Goal: Browse casually: Explore the website without a specific task or goal

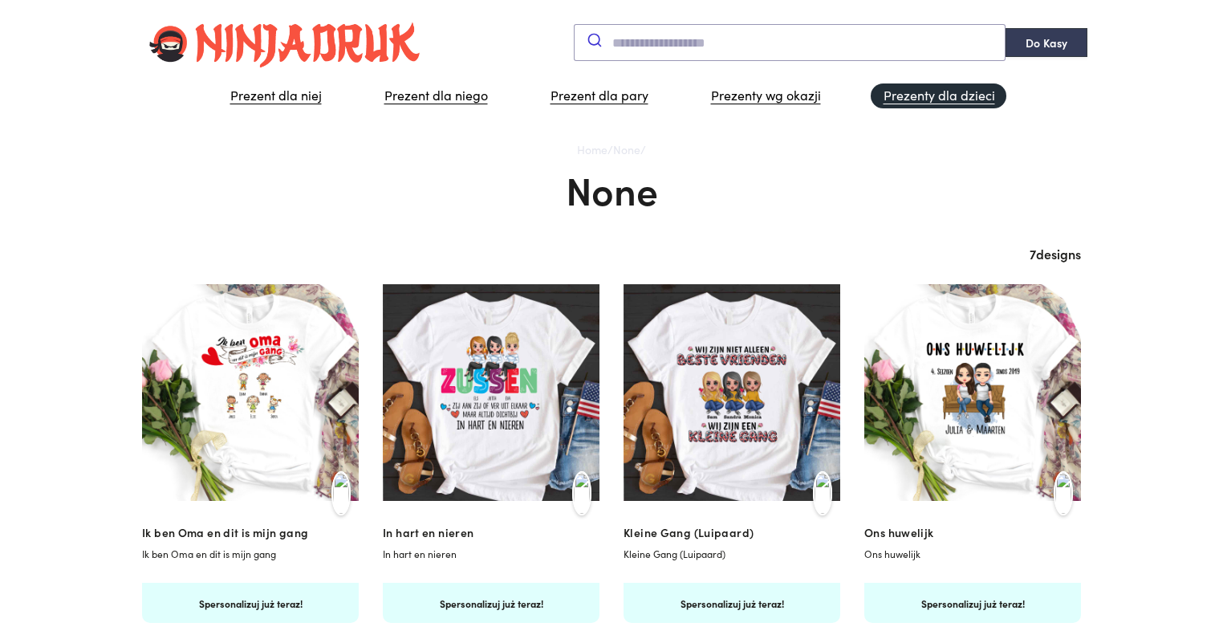
click at [944, 90] on link "Prezenty dla dzieci" at bounding box center [939, 95] width 136 height 25
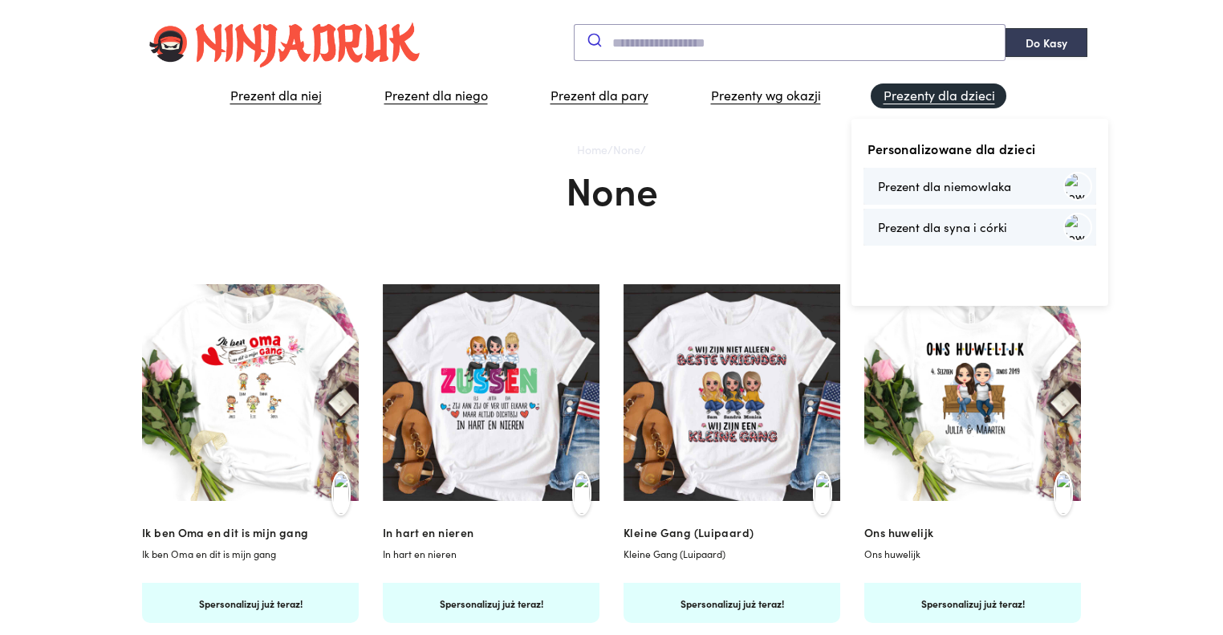
click at [957, 98] on link "Prezenty dla dzieci" at bounding box center [939, 95] width 136 height 25
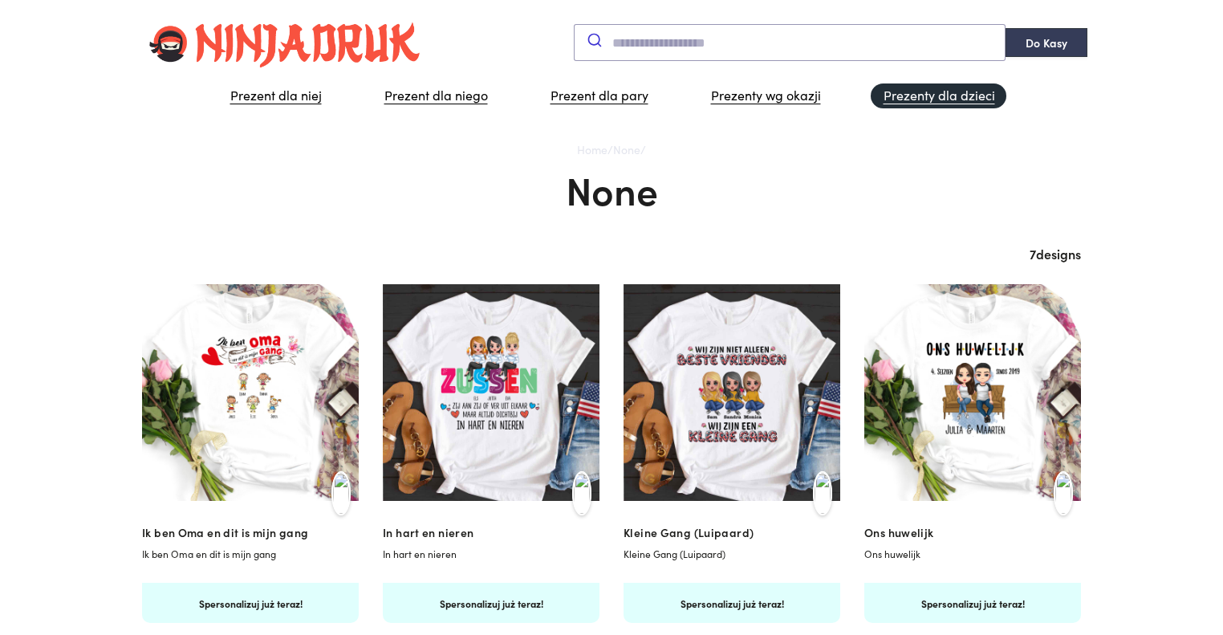
click at [957, 98] on link "Prezenty dla dzieci" at bounding box center [939, 95] width 136 height 25
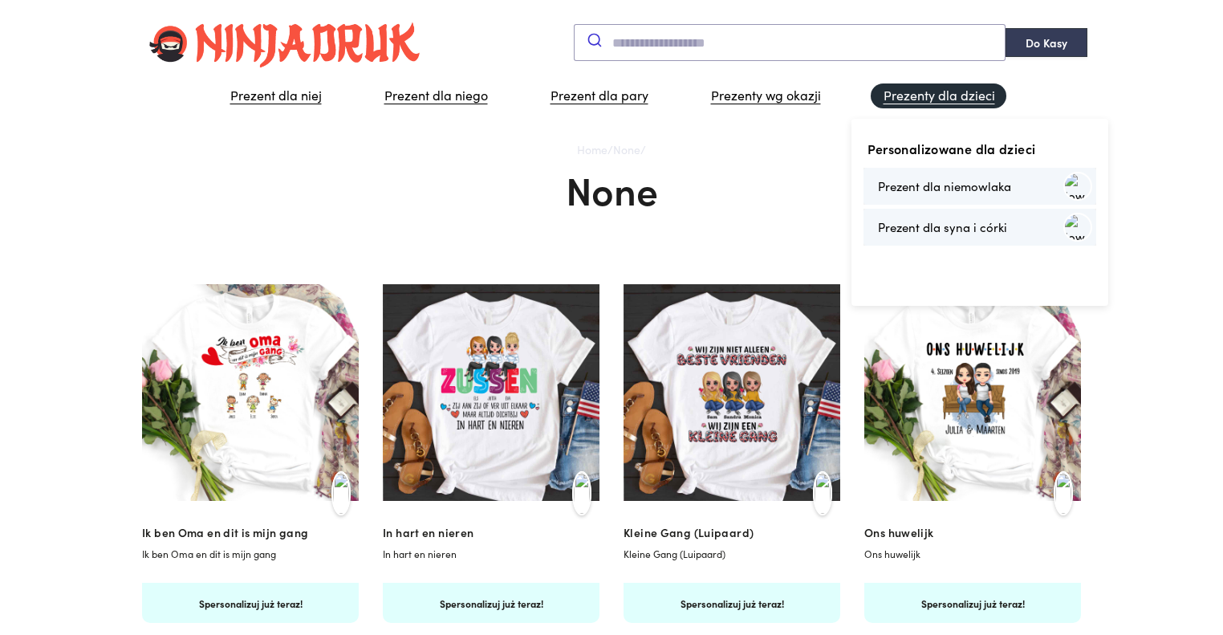
click at [957, 98] on link "Prezenty dla dzieci" at bounding box center [939, 95] width 136 height 25
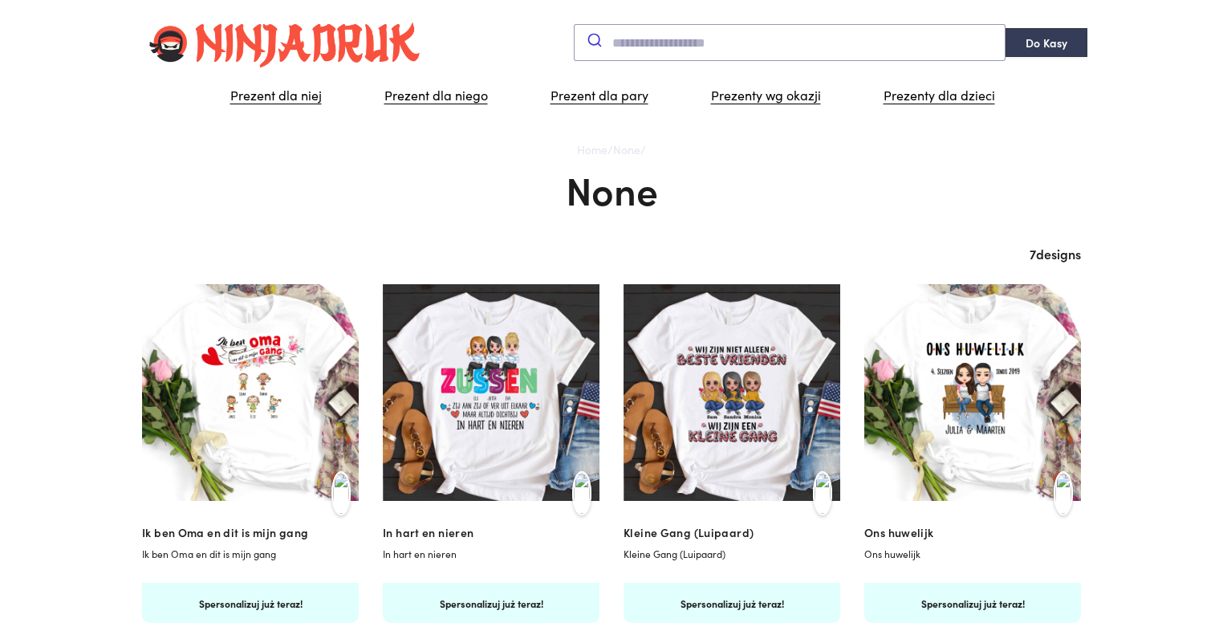
click at [299, 389] on img at bounding box center [250, 392] width 217 height 217
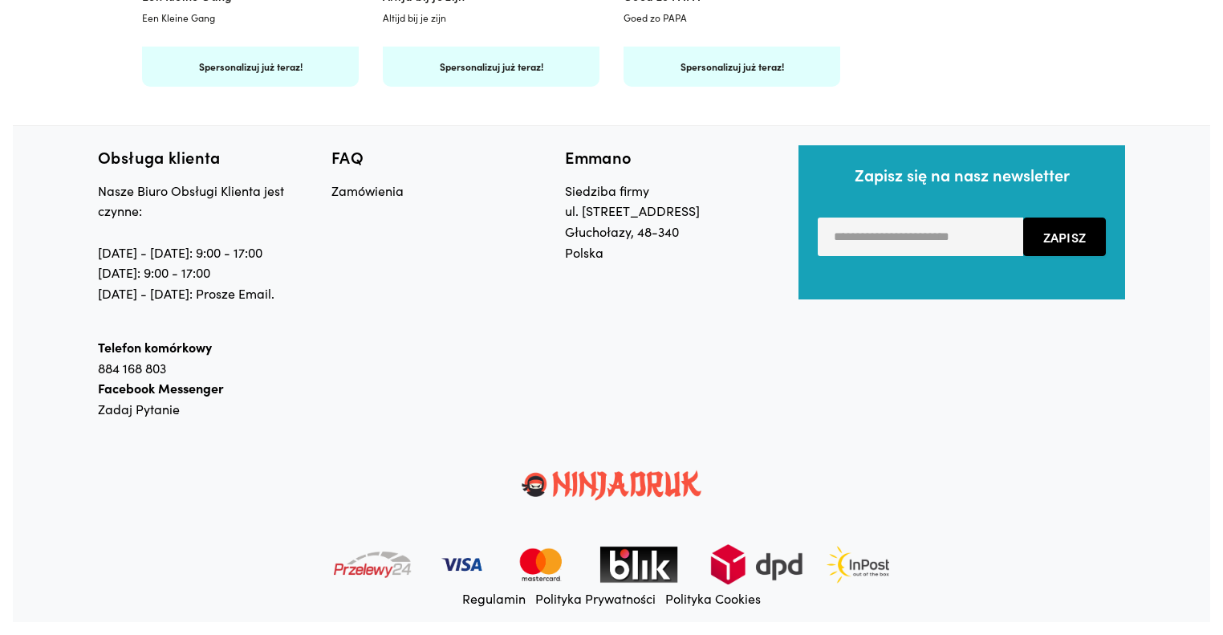
scroll to position [921, 0]
